Goal: Task Accomplishment & Management: Complete application form

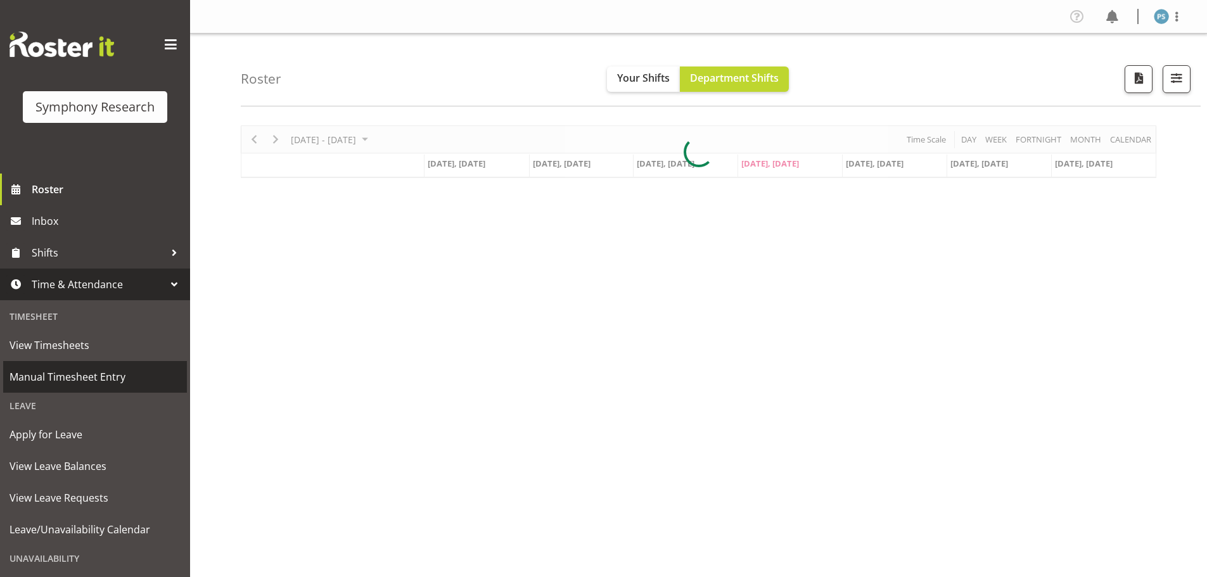
click at [125, 372] on span "Manual Timesheet Entry" at bounding box center [95, 376] width 171 height 19
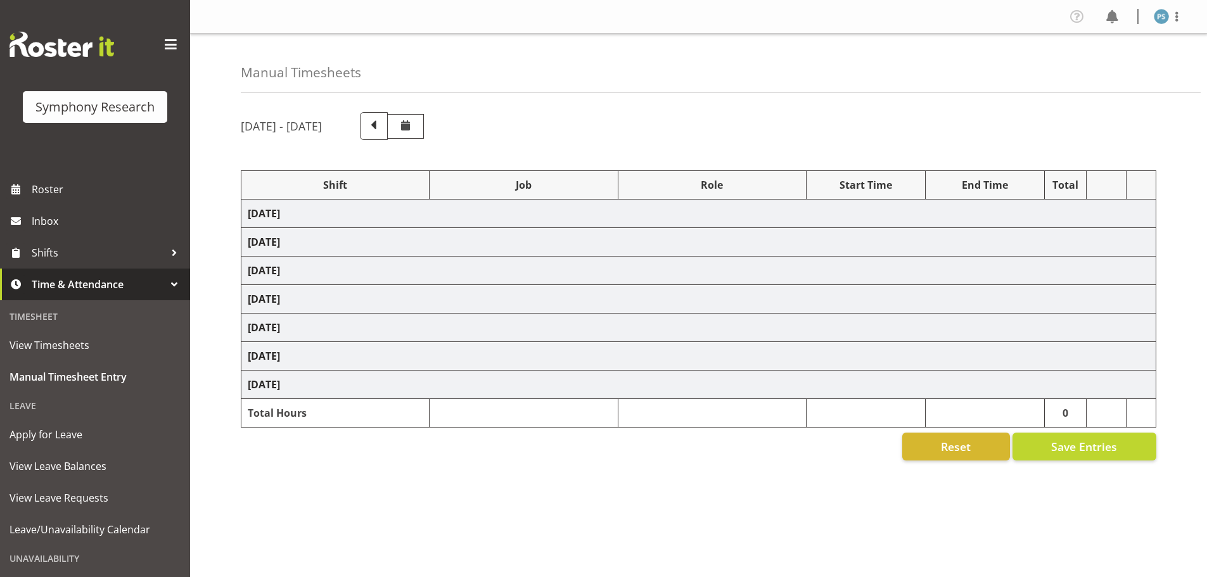
select select "4583"
select select "10527"
select select "4583"
select select "10499"
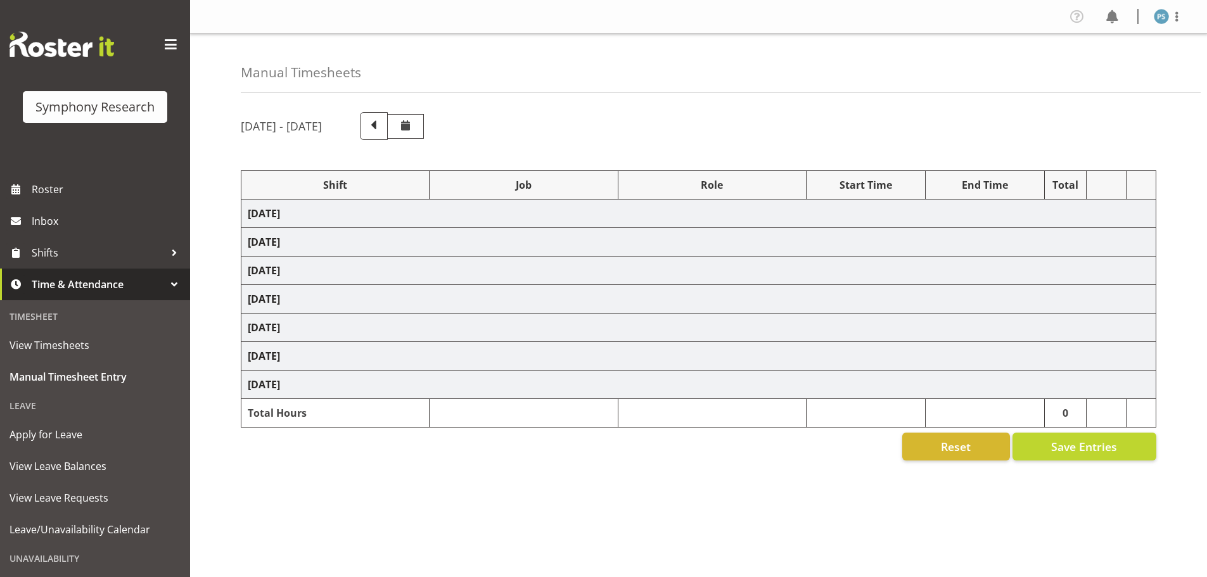
select select "4583"
select select "10527"
select select "4583"
select select "10499"
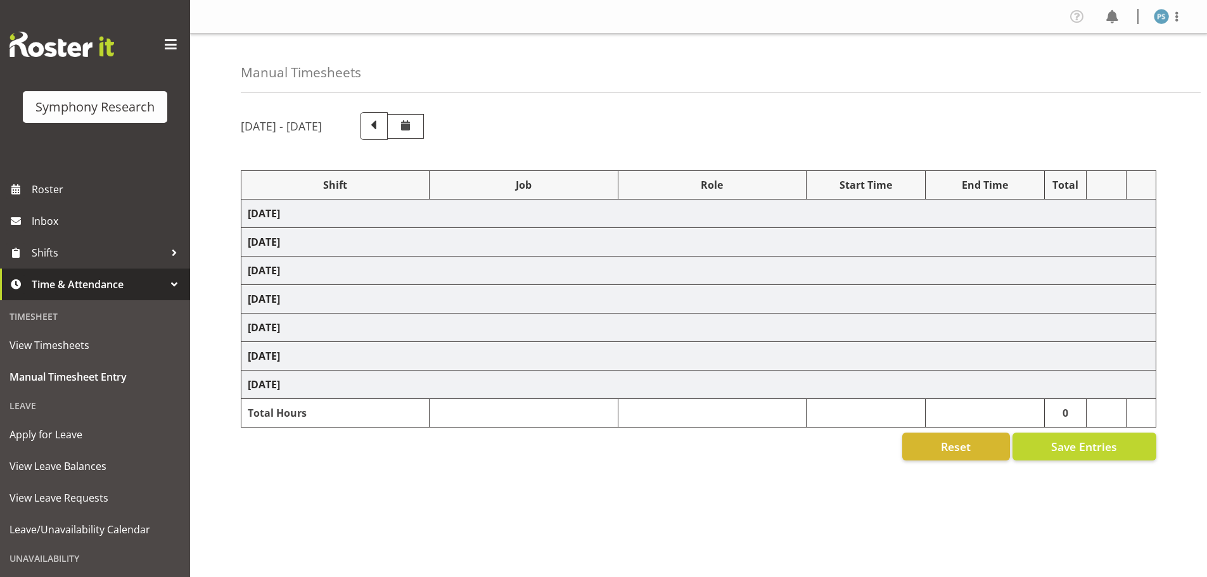
select select "4583"
select select "10527"
select select "4583"
select select "10499"
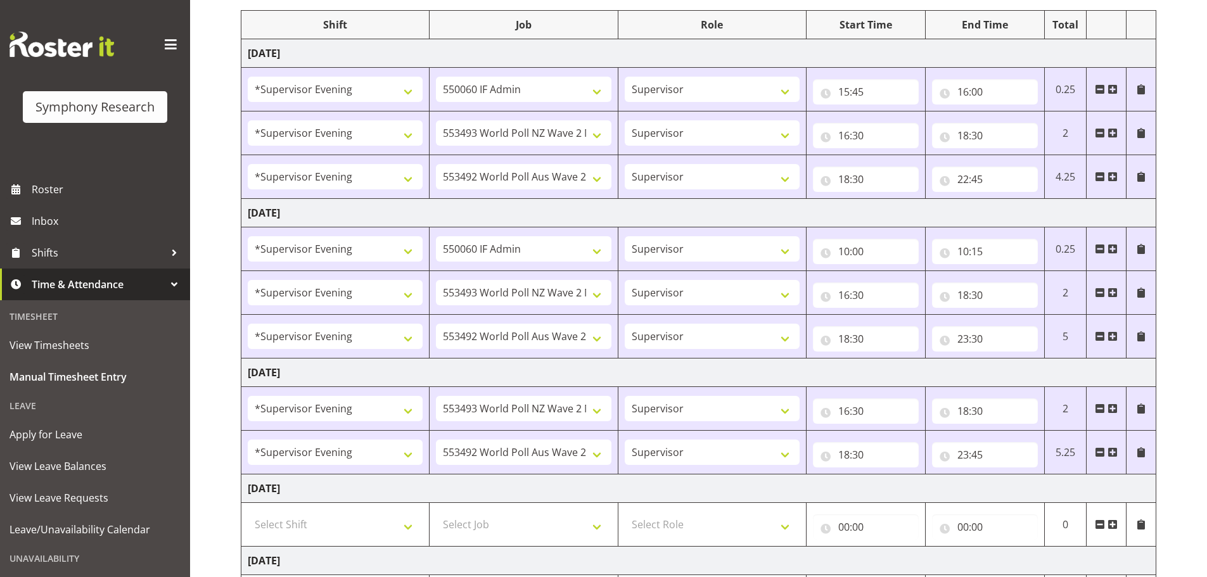
scroll to position [385, 0]
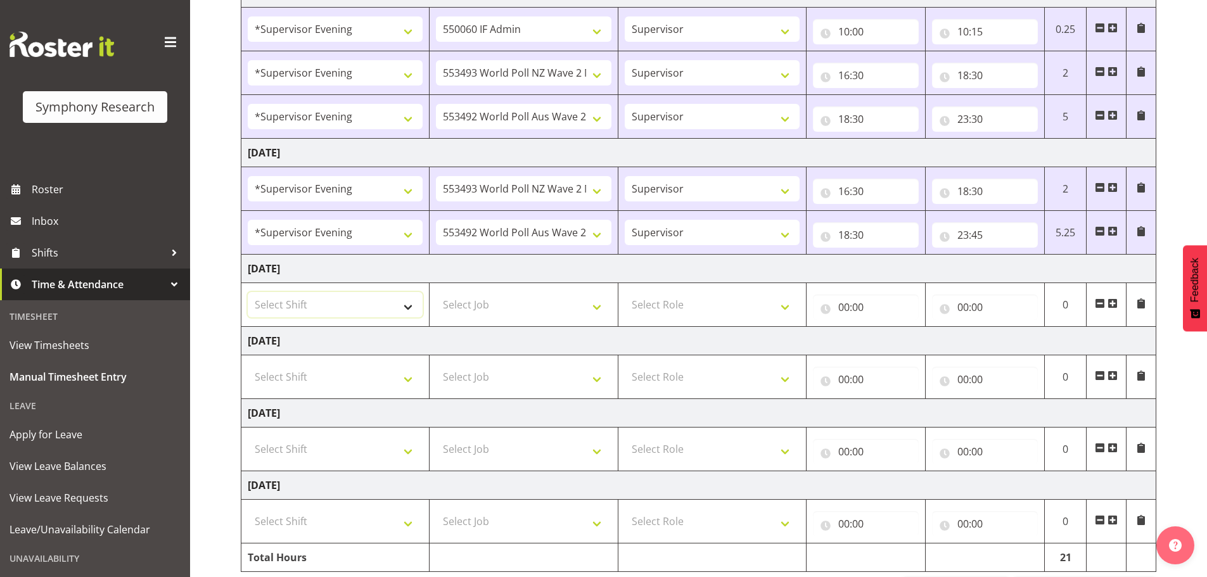
click at [401, 303] on select "Select Shift !!Weekend Residential (Roster IT Shift Label) *Business 9/10am ~ 4…" at bounding box center [335, 304] width 175 height 25
select select "4583"
click at [248, 292] on select "Select Shift !!Weekend Residential (Roster IT Shift Label) *Business 9/10am ~ 4…" at bounding box center [335, 304] width 175 height 25
click at [604, 309] on select "Select Job 550060 IF Admin 553492 World Poll Aus Wave 2 Main 2025 553493 World …" at bounding box center [523, 304] width 175 height 25
select select "715"
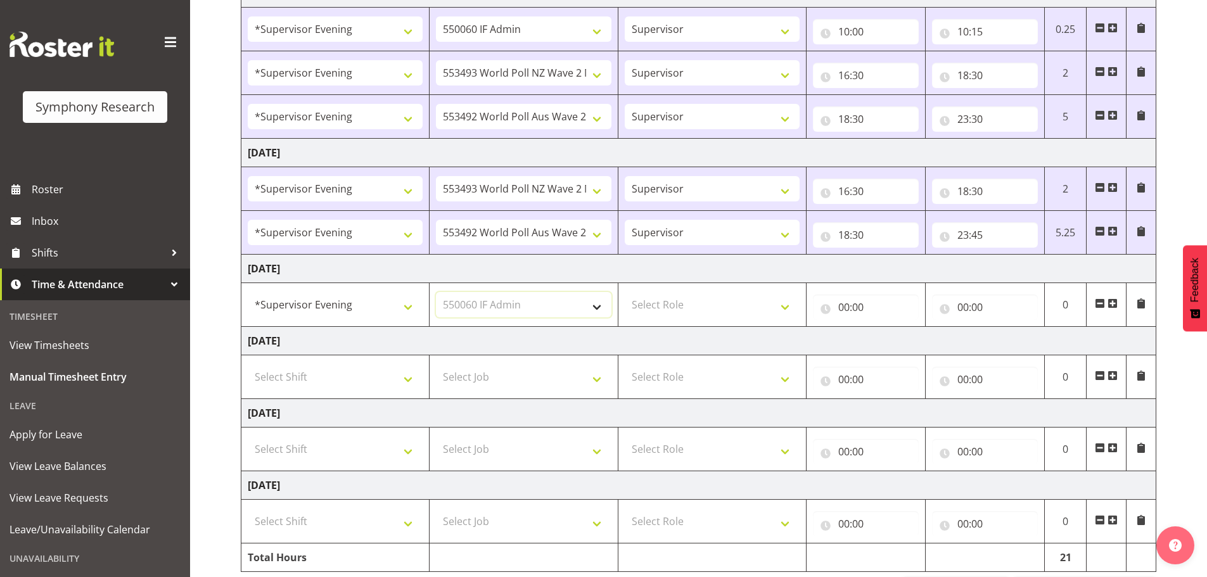
click at [436, 292] on select "Select Job 550060 IF Admin 553492 World Poll Aus Wave 2 Main 2025 553493 World …" at bounding box center [523, 304] width 175 height 25
click at [784, 307] on select "Select Role Supervisor Briefing Interviewing" at bounding box center [712, 304] width 175 height 25
select select "45"
click at [625, 292] on select "Select Role Supervisor Briefing Interviewing" at bounding box center [712, 304] width 175 height 25
click at [844, 310] on input "00:00" at bounding box center [866, 307] width 106 height 25
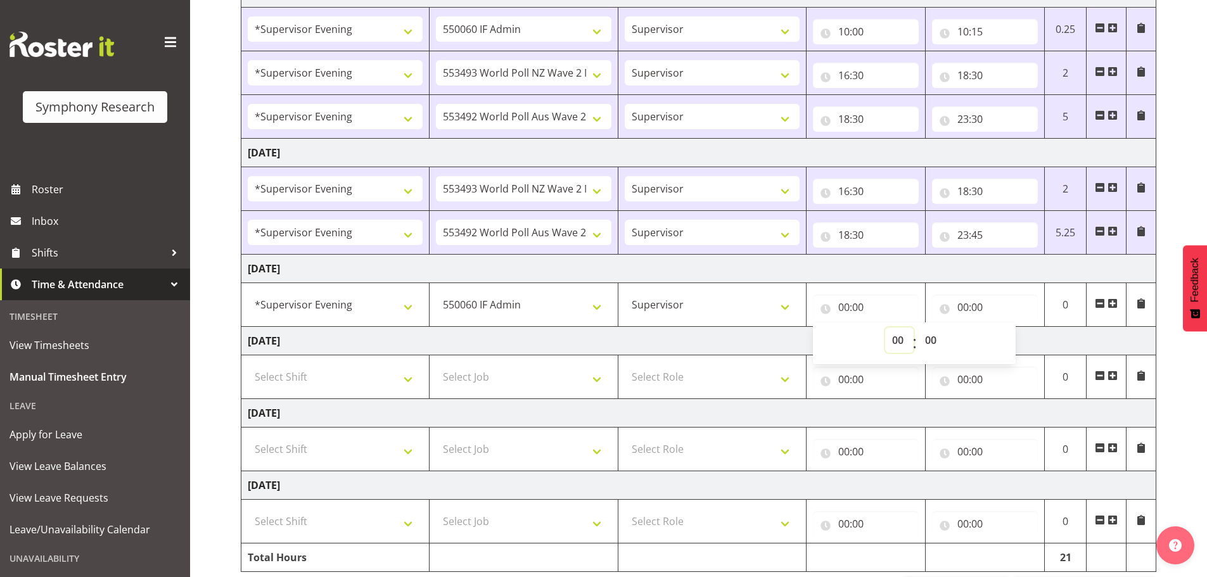
click at [896, 340] on select "00 01 02 03 04 05 06 07 08 09 10 11 12 13 14 15 16 17 18 19 20 21 22 23" at bounding box center [899, 340] width 29 height 25
select select "15"
click at [885, 328] on select "00 01 02 03 04 05 06 07 08 09 10 11 12 13 14 15 16 17 18 19 20 21 22 23" at bounding box center [899, 340] width 29 height 25
type input "15:00"
click at [932, 342] on select "00 01 02 03 04 05 06 07 08 09 10 11 12 13 14 15 16 17 18 19 20 21 22 23 24 25 2…" at bounding box center [932, 340] width 29 height 25
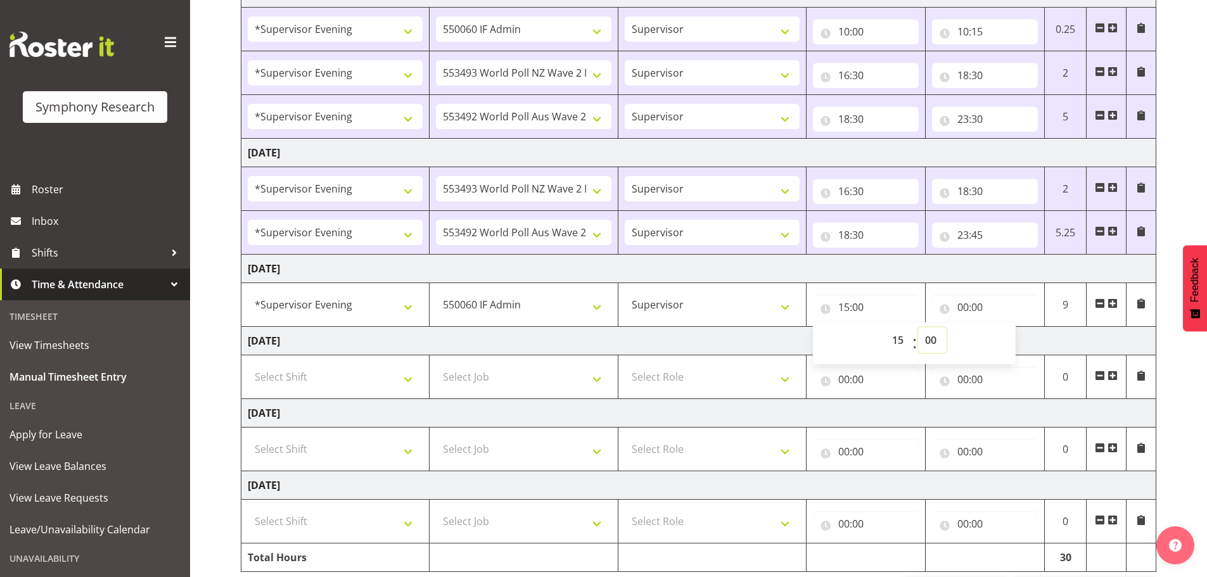
select select "45"
click at [918, 328] on select "00 01 02 03 04 05 06 07 08 09 10 11 12 13 14 15 16 17 18 19 20 21 22 23 24 25 2…" at bounding box center [932, 340] width 29 height 25
type input "15:45"
click at [960, 304] on input "00:00" at bounding box center [985, 307] width 106 height 25
click at [1021, 340] on select "00 01 02 03 04 05 06 07 08 09 10 11 12 13 14 15 16 17 18 19 20 21 22 23" at bounding box center [1018, 340] width 29 height 25
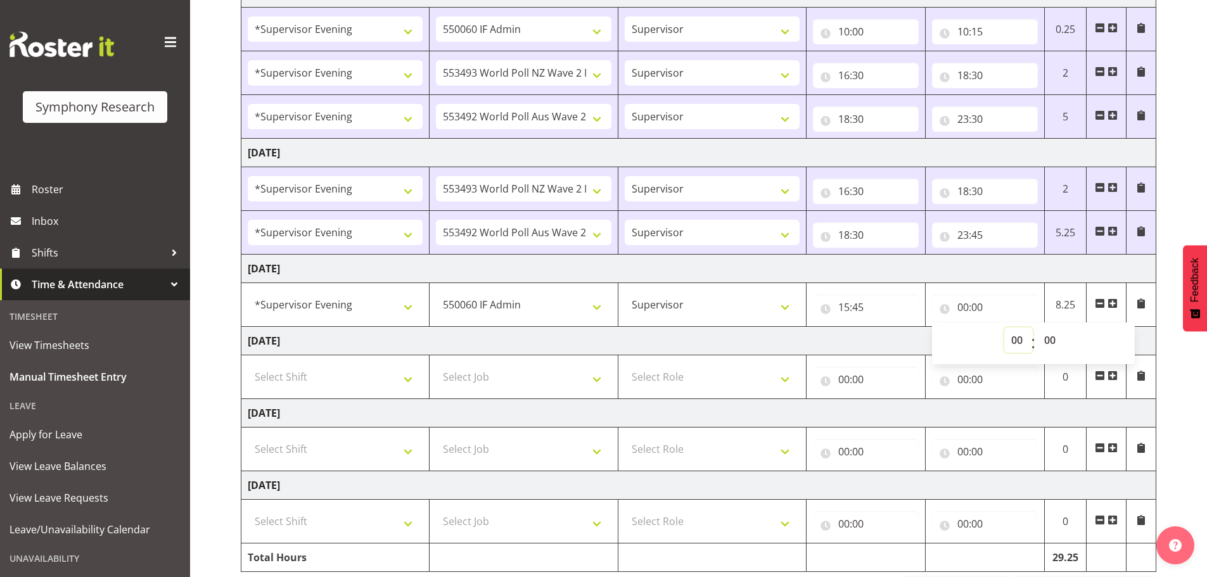
select select "16"
click at [1004, 328] on select "00 01 02 03 04 05 06 07 08 09 10 11 12 13 14 15 16 17 18 19 20 21 22 23" at bounding box center [1018, 340] width 29 height 25
type input "16:00"
click at [1111, 300] on span at bounding box center [1112, 303] width 10 height 10
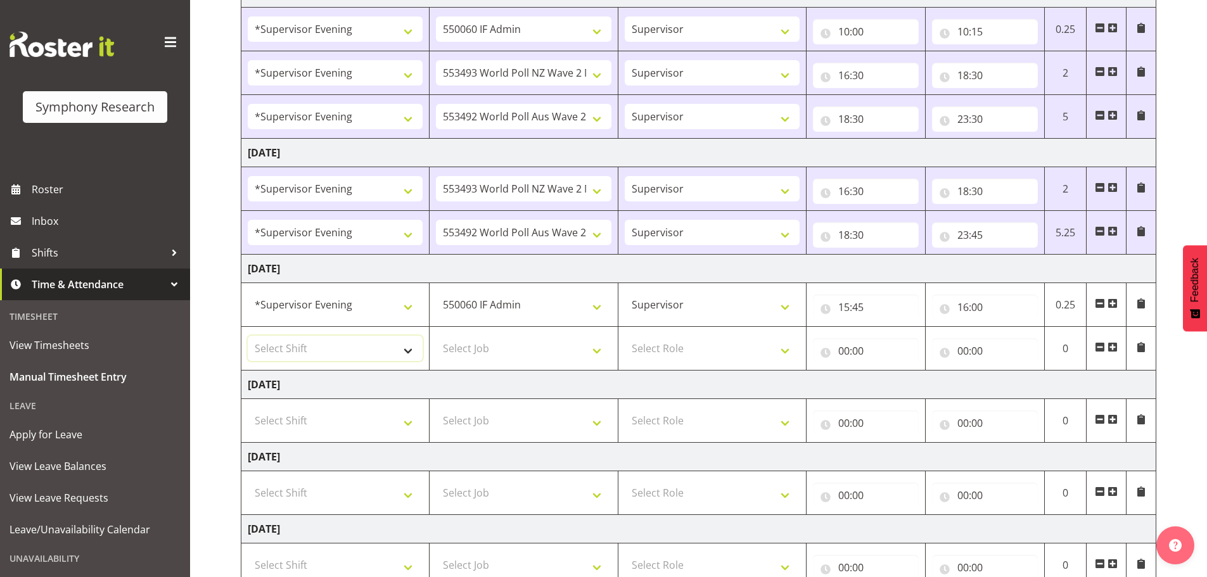
click at [404, 352] on select "Select Shift !!Weekend Residential (Roster IT Shift Label) *Business 9/10am ~ 4…" at bounding box center [335, 348] width 175 height 25
select select "4583"
click at [248, 336] on select "Select Shift !!Weekend Residential (Roster IT Shift Label) *Business 9/10am ~ 4…" at bounding box center [335, 348] width 175 height 25
click at [597, 354] on select "Select Job 550060 IF Admin 553492 World Poll Aus Wave 2 Main 2025 553493 World …" at bounding box center [523, 348] width 175 height 25
select select "10527"
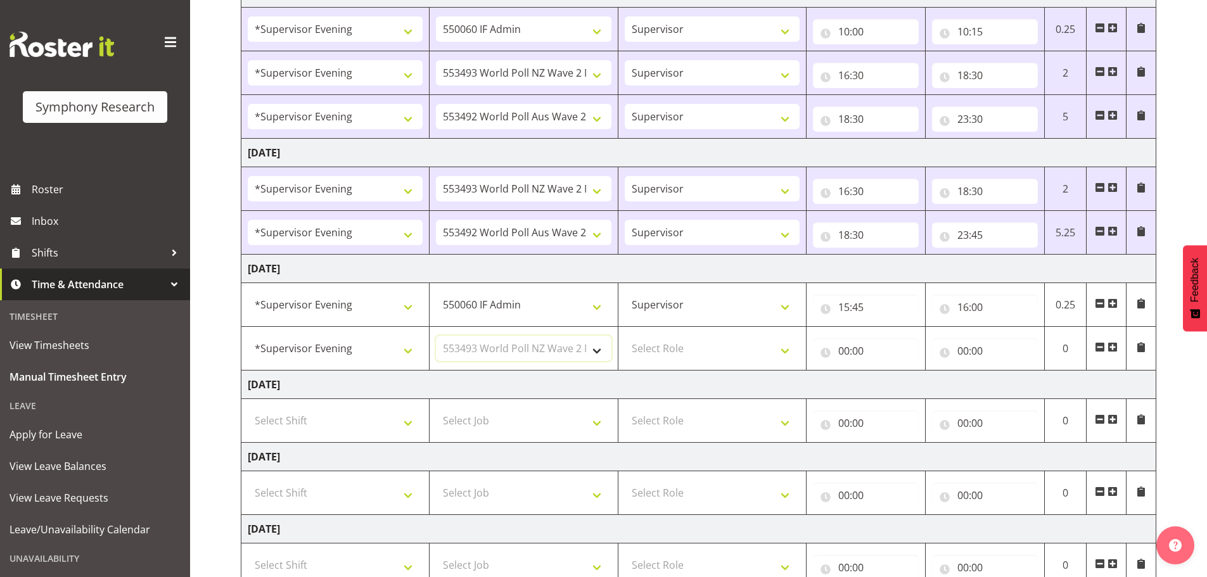
click at [436, 336] on select "Select Job 550060 IF Admin 553492 World Poll Aus Wave 2 Main 2025 553493 World …" at bounding box center [523, 348] width 175 height 25
click at [787, 356] on select "Select Role Supervisor Briefing Interviewing" at bounding box center [712, 348] width 175 height 25
select select "45"
click at [625, 336] on select "Select Role Supervisor Briefing Interviewing" at bounding box center [712, 348] width 175 height 25
click at [844, 351] on input "00:00" at bounding box center [866, 350] width 106 height 25
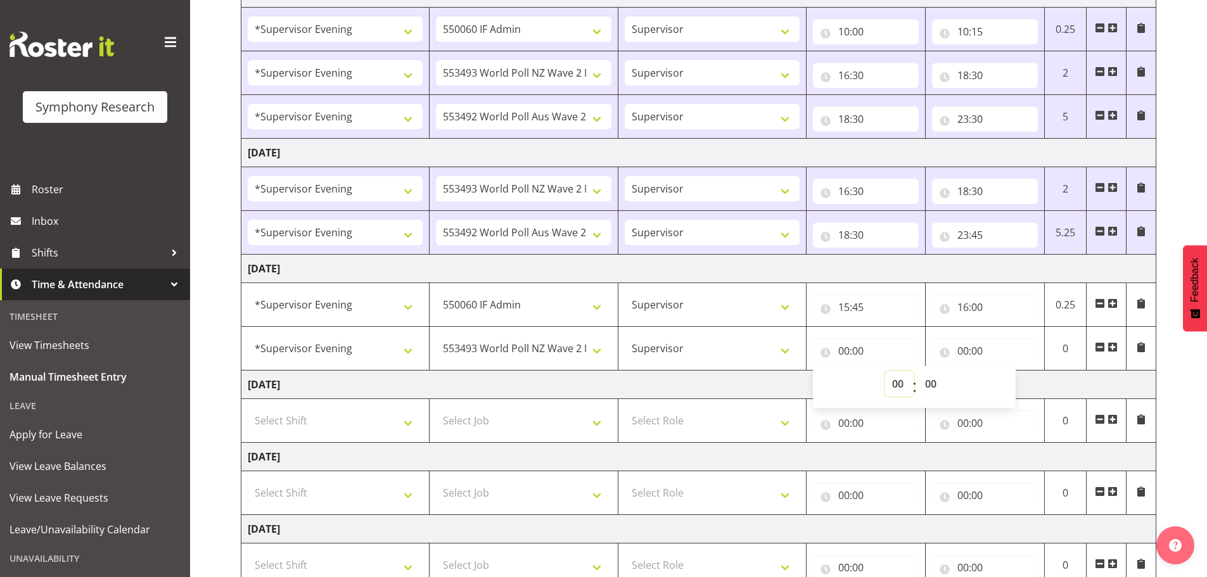
click at [894, 383] on select "00 01 02 03 04 05 06 07 08 09 10 11 12 13 14 15 16 17 18 19 20 21 22 23" at bounding box center [899, 383] width 29 height 25
select select "16"
click at [885, 371] on select "00 01 02 03 04 05 06 07 08 09 10 11 12 13 14 15 16 17 18 19 20 21 22 23" at bounding box center [899, 383] width 29 height 25
type input "16:00"
click at [930, 388] on select "00 01 02 03 04 05 06 07 08 09 10 11 12 13 14 15 16 17 18 19 20 21 22 23 24 25 2…" at bounding box center [932, 383] width 29 height 25
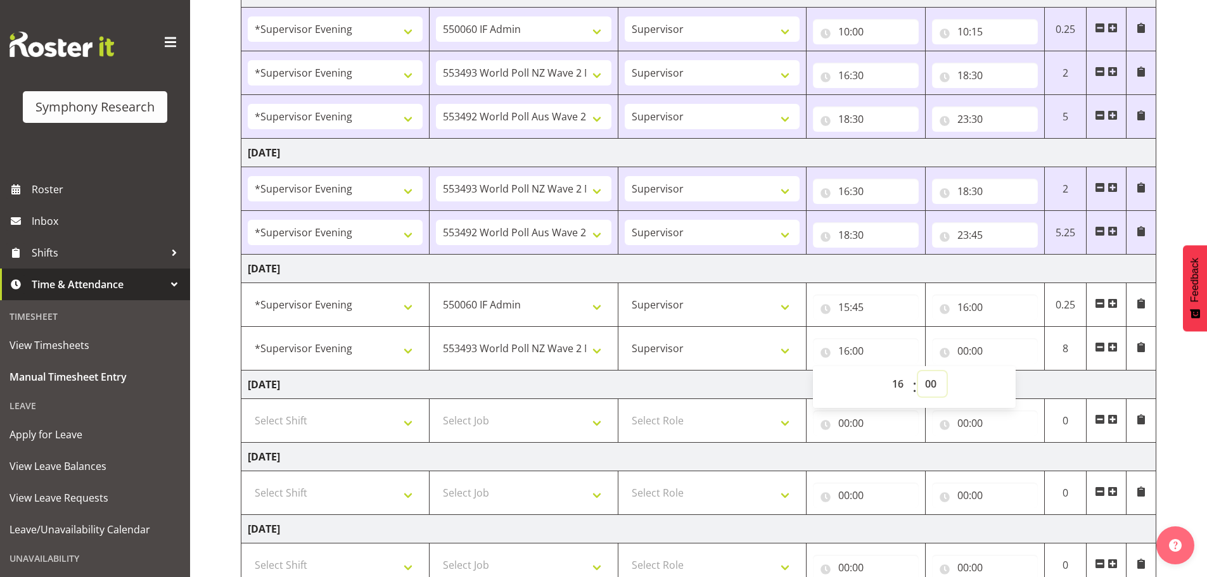
select select "30"
click at [918, 371] on select "00 01 02 03 04 05 06 07 08 09 10 11 12 13 14 15 16 17 18 19 20 21 22 23 24 25 2…" at bounding box center [932, 383] width 29 height 25
type input "16:30"
click at [960, 349] on input "00:00" at bounding box center [985, 350] width 106 height 25
click at [1021, 381] on select "00 01 02 03 04 05 06 07 08 09 10 11 12 13 14 15 16 17 18 19 20 21 22 23" at bounding box center [1018, 383] width 29 height 25
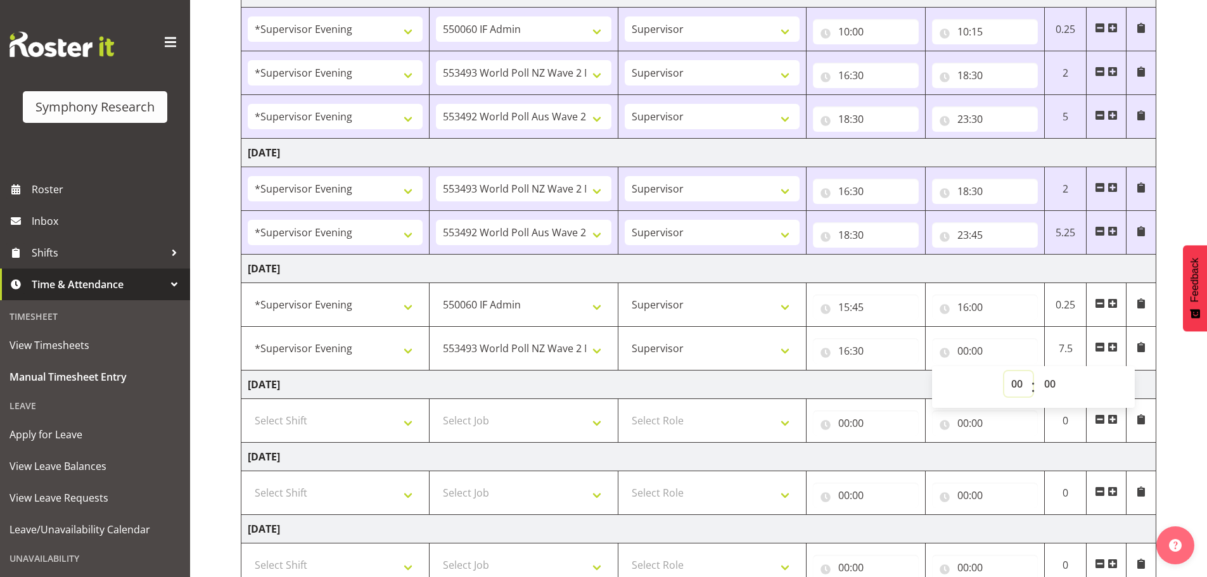
select select "18"
click at [1004, 371] on select "00 01 02 03 04 05 06 07 08 09 10 11 12 13 14 15 16 17 18 19 20 21 22 23" at bounding box center [1018, 383] width 29 height 25
type input "18:00"
click at [1048, 381] on select "00 01 02 03 04 05 06 07 08 09 10 11 12 13 14 15 16 17 18 19 20 21 22 23 24 25 2…" at bounding box center [1051, 383] width 29 height 25
select select "30"
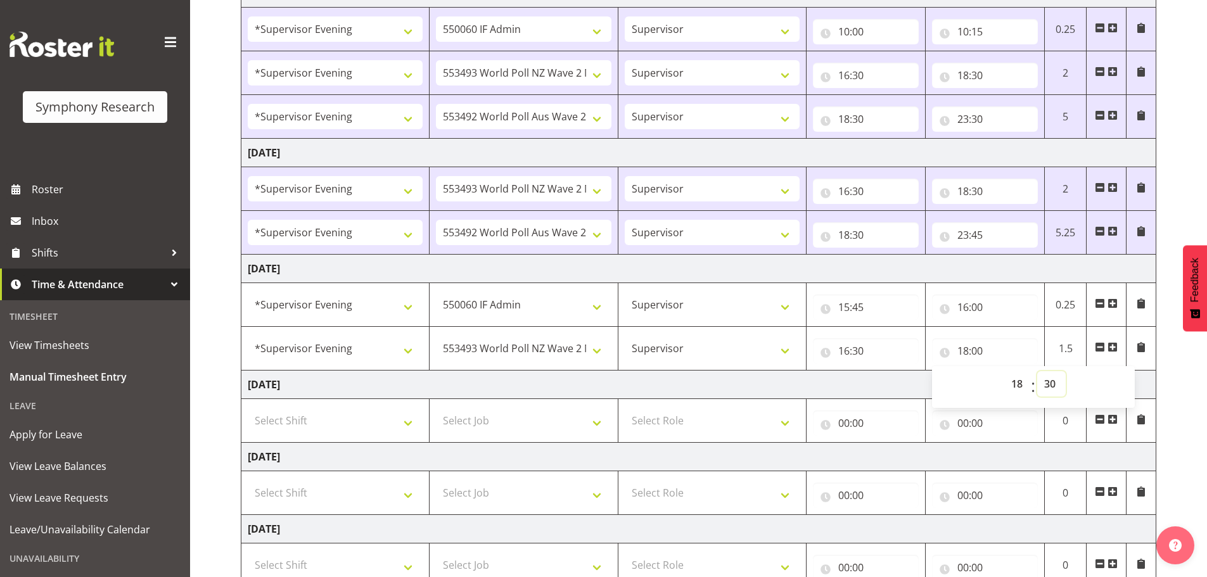
click at [1037, 371] on select "00 01 02 03 04 05 06 07 08 09 10 11 12 13 14 15 16 17 18 19 20 21 22 23 24 25 2…" at bounding box center [1051, 383] width 29 height 25
type input "18:30"
click at [1113, 347] on span at bounding box center [1112, 347] width 10 height 10
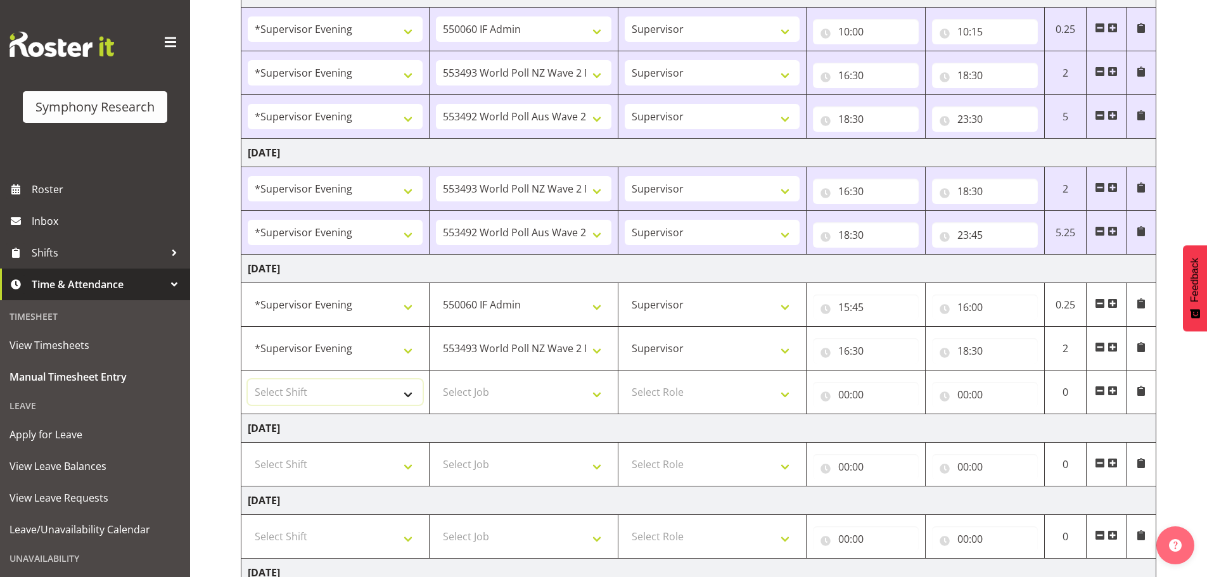
click at [409, 392] on select "Select Shift !!Weekend Residential (Roster IT Shift Label) *Business 9/10am ~ 4…" at bounding box center [335, 391] width 175 height 25
select select "4583"
click at [248, 379] on select "Select Shift !!Weekend Residential (Roster IT Shift Label) *Business 9/10am ~ 4…" at bounding box center [335, 391] width 175 height 25
click at [592, 397] on select "Select Job 550060 IF Admin 553492 World Poll Aus Wave 2 Main 2025 553493 World …" at bounding box center [523, 391] width 175 height 25
select select "10499"
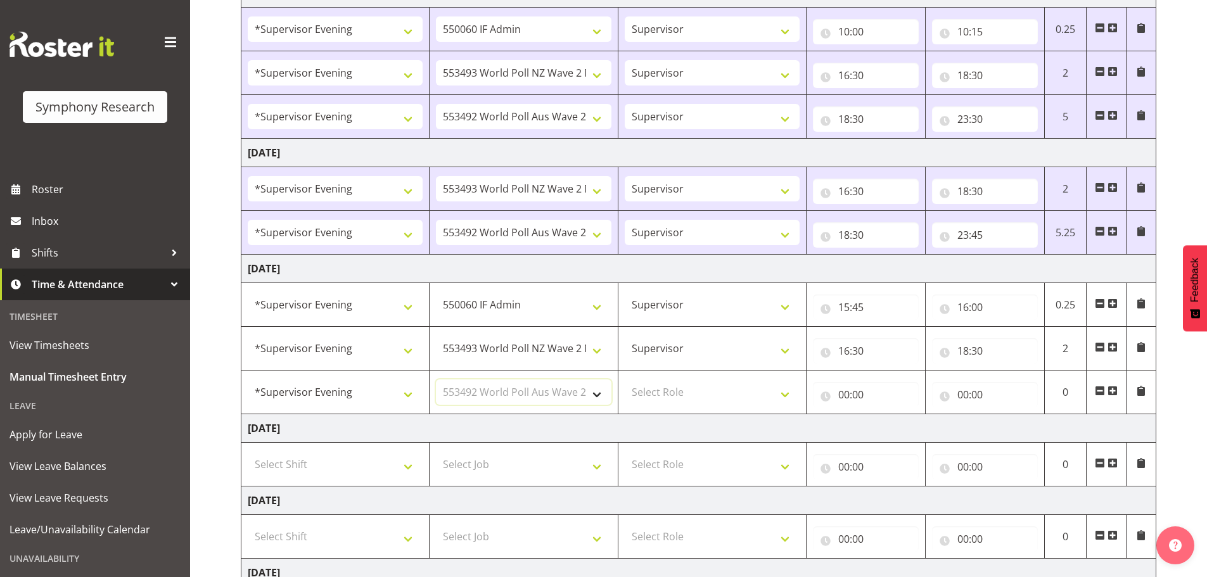
click at [436, 379] on select "Select Job 550060 IF Admin 553492 World Poll Aus Wave 2 Main 2025 553493 World …" at bounding box center [523, 391] width 175 height 25
click at [788, 397] on select "Select Role Supervisor Briefing Interviewing" at bounding box center [712, 391] width 175 height 25
select select "45"
click at [625, 379] on select "Select Role Supervisor Briefing Interviewing" at bounding box center [712, 391] width 175 height 25
click at [840, 395] on input "00:00" at bounding box center [866, 394] width 106 height 25
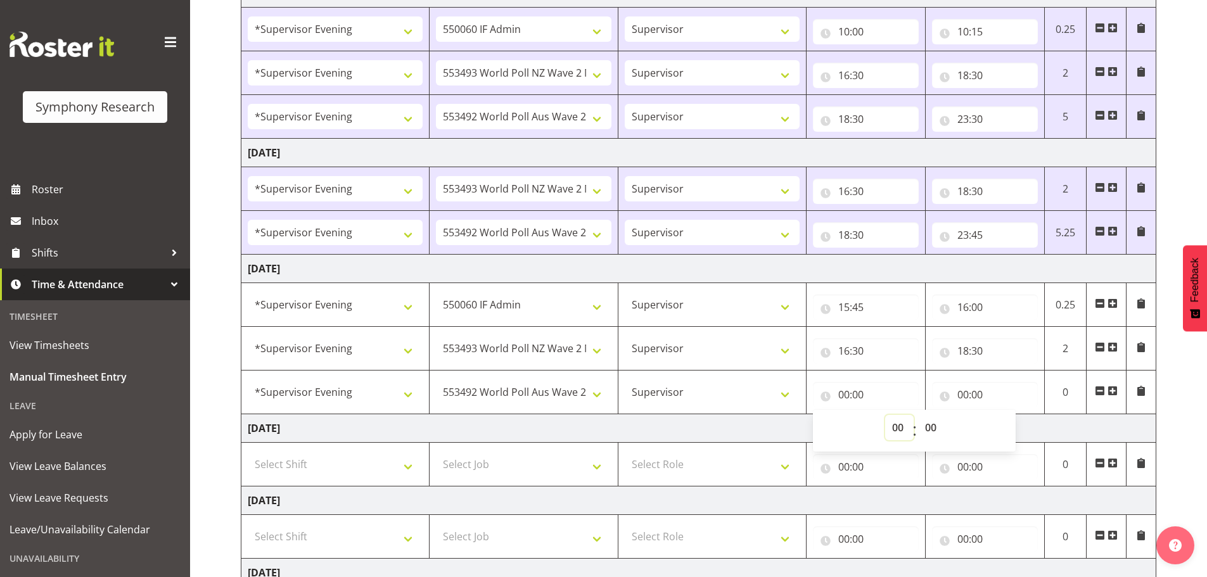
click at [899, 427] on select "00 01 02 03 04 05 06 07 08 09 10 11 12 13 14 15 16 17 18 19 20 21 22 23" at bounding box center [899, 427] width 29 height 25
select select "18"
click at [885, 415] on select "00 01 02 03 04 05 06 07 08 09 10 11 12 13 14 15 16 17 18 19 20 21 22 23" at bounding box center [899, 427] width 29 height 25
type input "18:00"
click at [929, 424] on select "00 01 02 03 04 05 06 07 08 09 10 11 12 13 14 15 16 17 18 19 20 21 22 23 24 25 2…" at bounding box center [932, 427] width 29 height 25
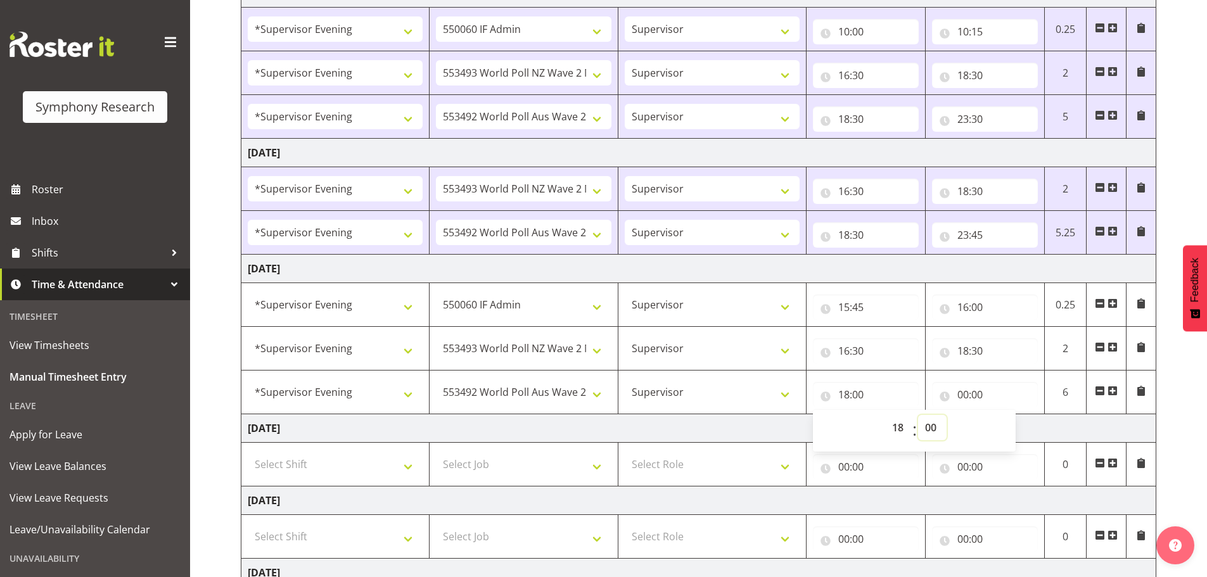
select select "30"
click at [918, 415] on select "00 01 02 03 04 05 06 07 08 09 10 11 12 13 14 15 16 17 18 19 20 21 22 23 24 25 2…" at bounding box center [932, 427] width 29 height 25
type input "18:30"
click at [957, 394] on input "00:00" at bounding box center [985, 394] width 106 height 25
click at [1017, 427] on select "00 01 02 03 04 05 06 07 08 09 10 11 12 13 14 15 16 17 18 19 20 21 22 23" at bounding box center [1018, 427] width 29 height 25
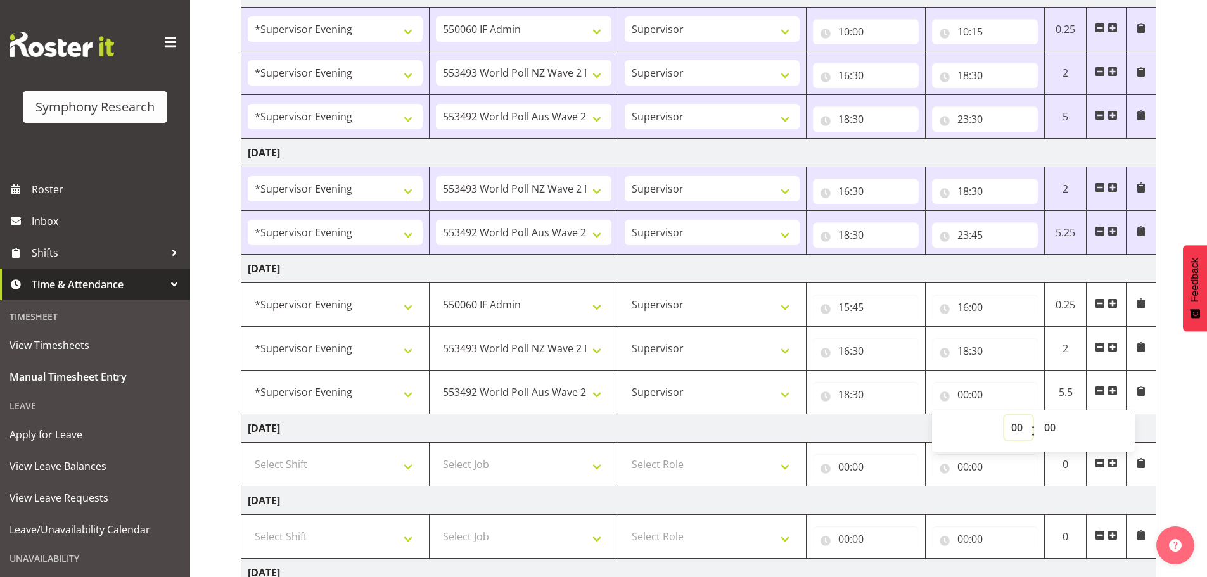
select select "23"
click at [1004, 415] on select "00 01 02 03 04 05 06 07 08 09 10 11 12 13 14 15 16 17 18 19 20 21 22 23" at bounding box center [1018, 427] width 29 height 25
type input "23:00"
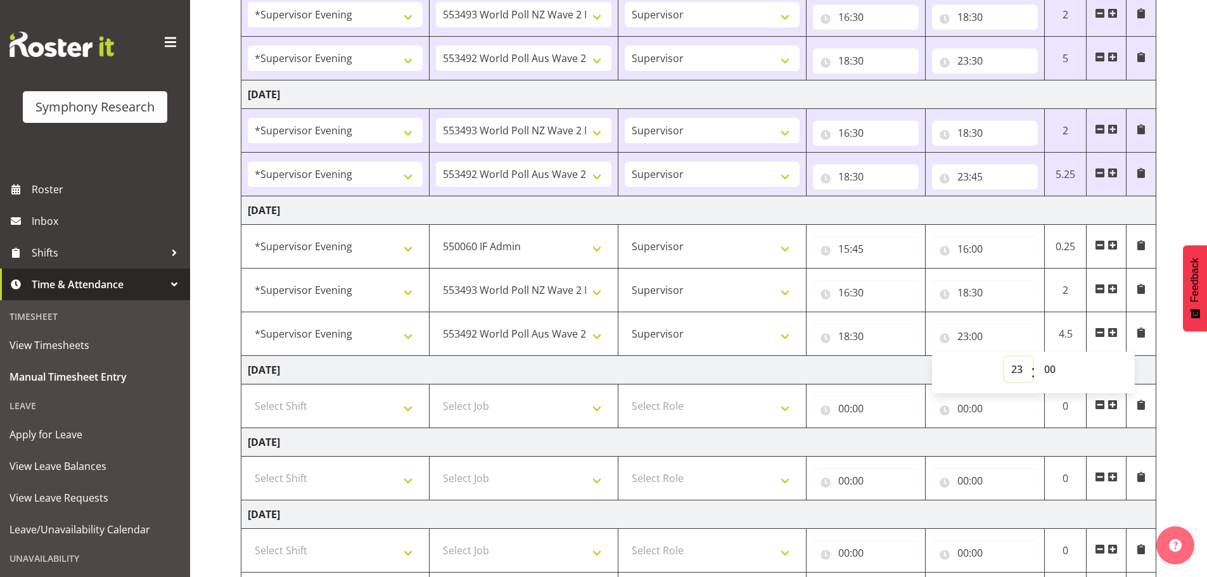
scroll to position [519, 0]
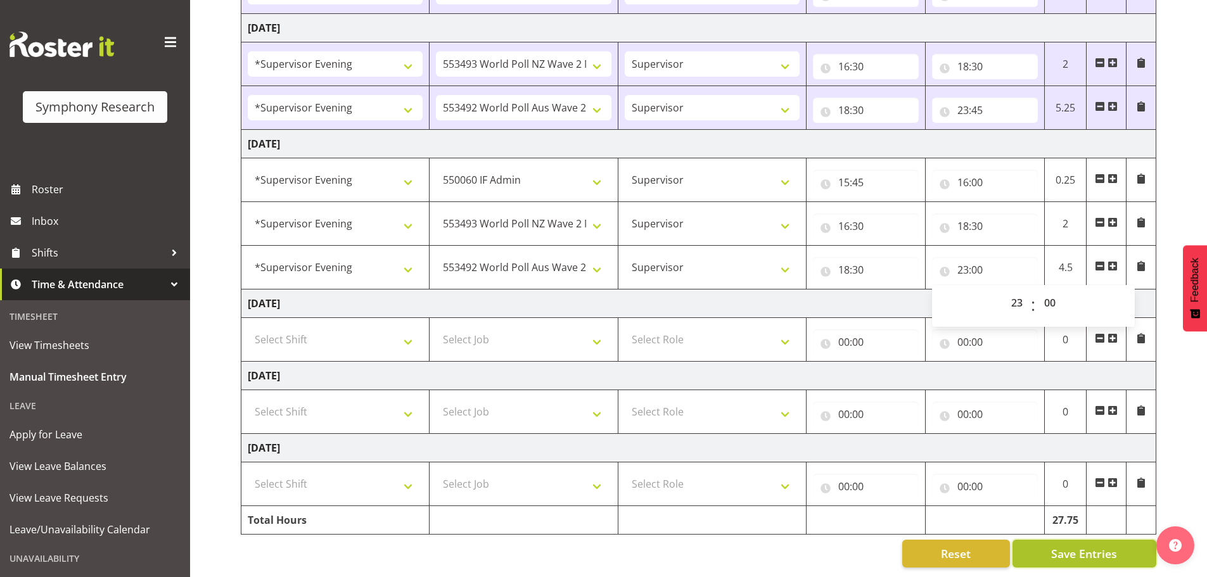
click at [1071, 545] on span "Save Entries" at bounding box center [1084, 553] width 66 height 16
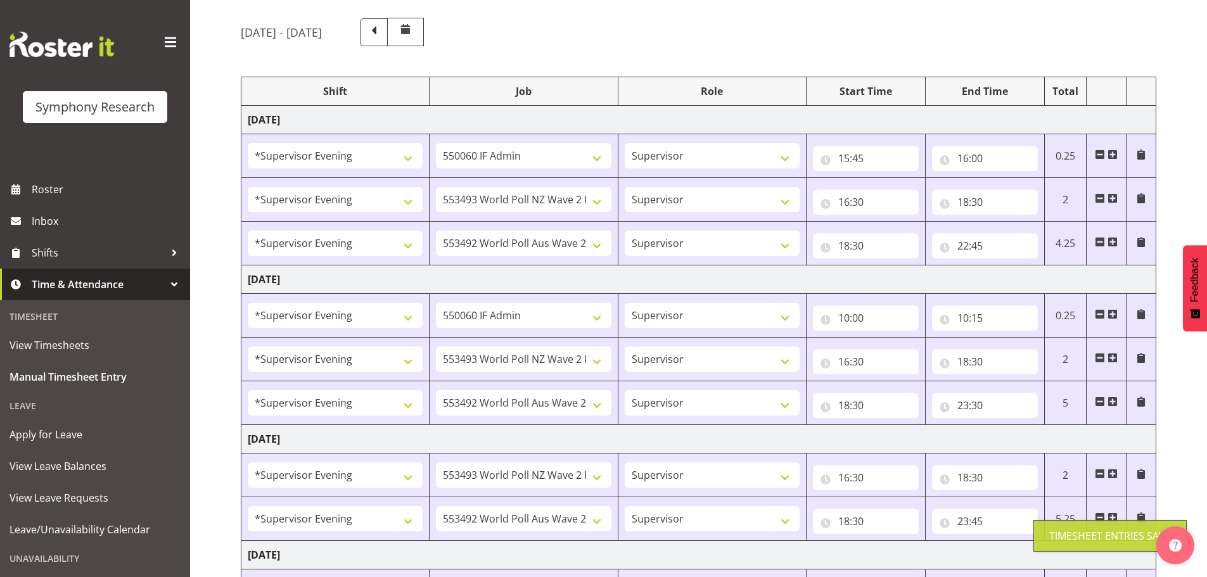
scroll to position [0, 0]
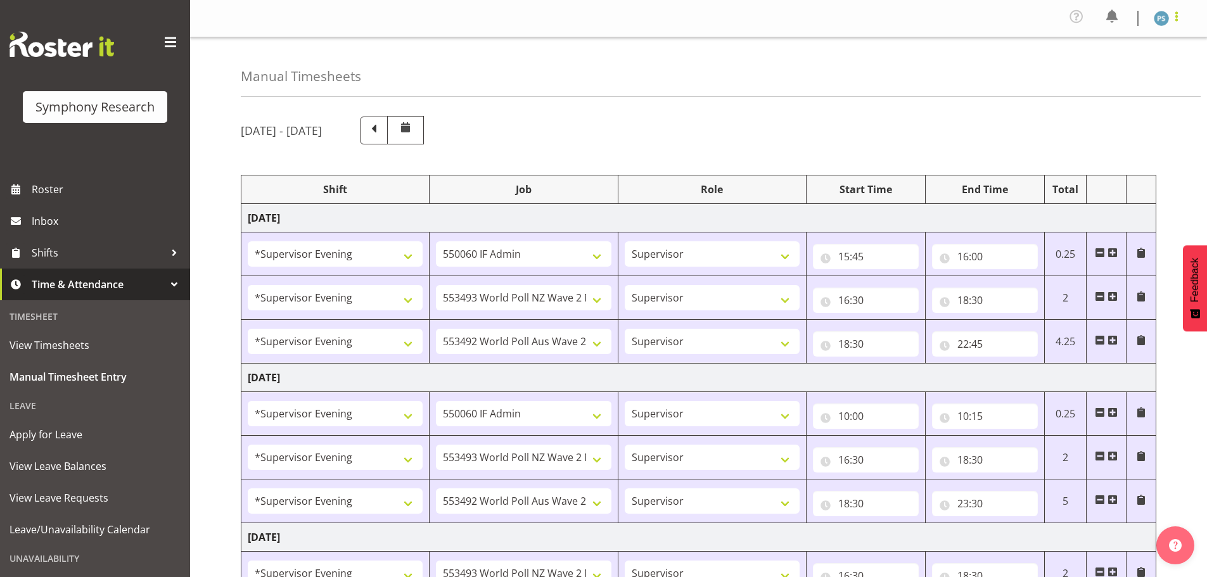
click at [1174, 18] on span at bounding box center [1176, 16] width 15 height 15
click at [1107, 72] on link "Log Out" at bounding box center [1123, 69] width 122 height 23
